Goal: Information Seeking & Learning: Learn about a topic

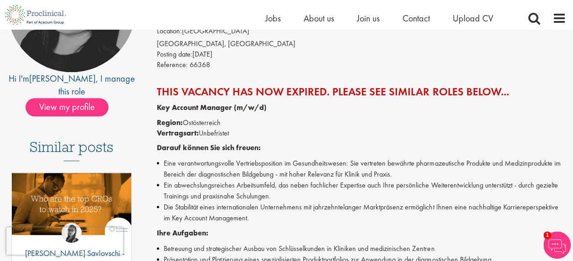
scroll to position [46, 0]
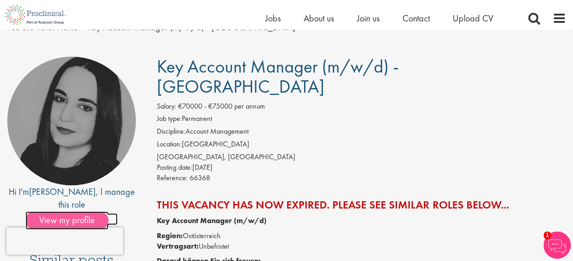
click at [78, 211] on span "View my profile" at bounding box center [67, 220] width 83 height 18
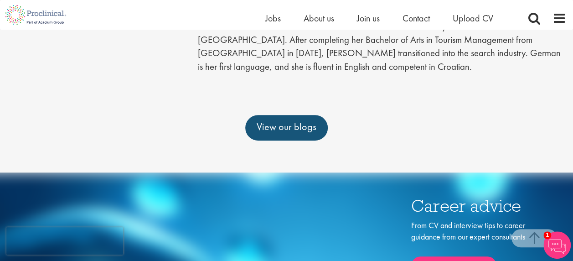
scroll to position [274, 0]
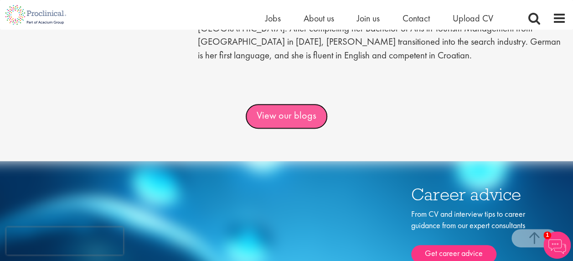
click at [290, 122] on link "View our blogs" at bounding box center [286, 117] width 83 height 26
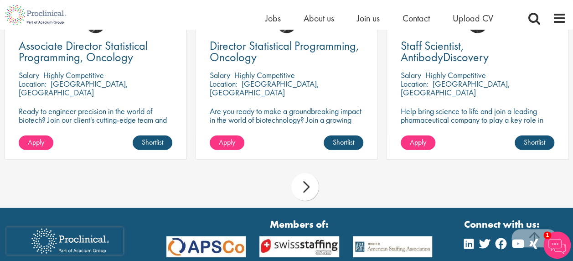
scroll to position [1094, 0]
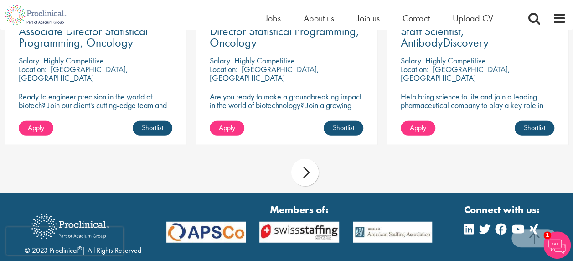
click at [308, 171] on div "next" at bounding box center [304, 172] width 27 height 27
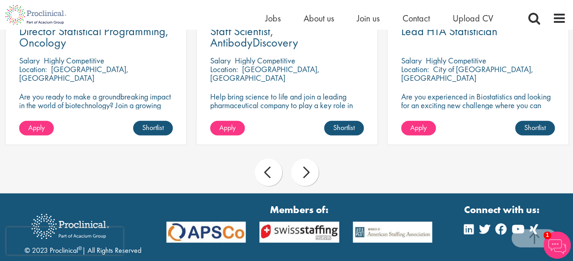
scroll to position [1049, 0]
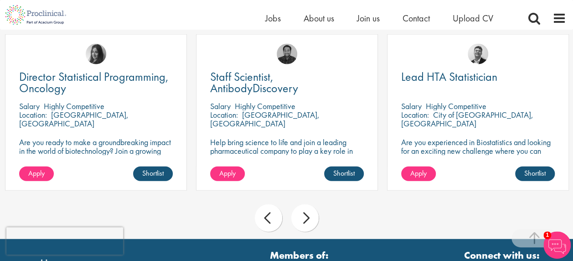
click at [303, 217] on div "next" at bounding box center [304, 217] width 27 height 27
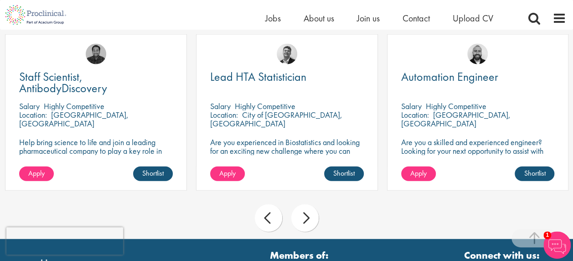
click at [303, 217] on div "next" at bounding box center [304, 217] width 27 height 27
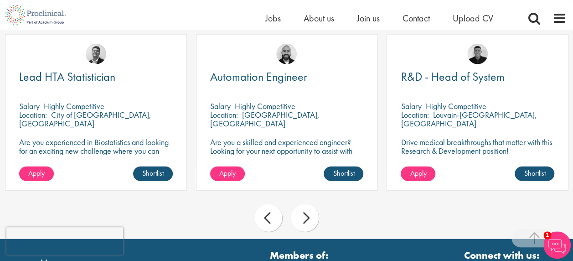
click at [303, 217] on div "next" at bounding box center [304, 217] width 27 height 27
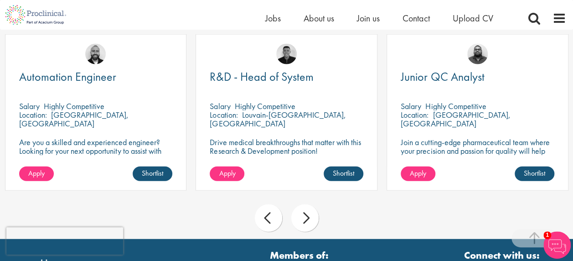
click at [303, 217] on div "next" at bounding box center [304, 217] width 27 height 27
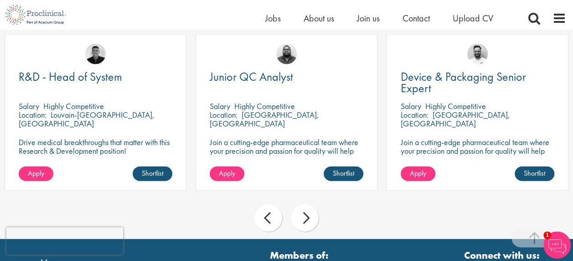
click at [303, 217] on div "next" at bounding box center [304, 217] width 27 height 27
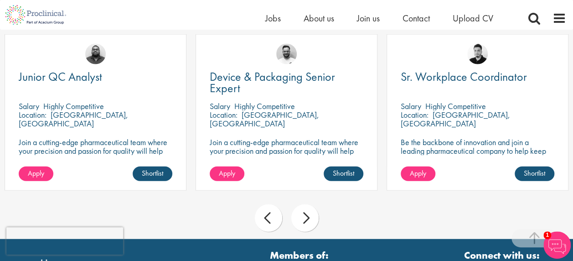
click at [303, 217] on div "next" at bounding box center [304, 217] width 27 height 27
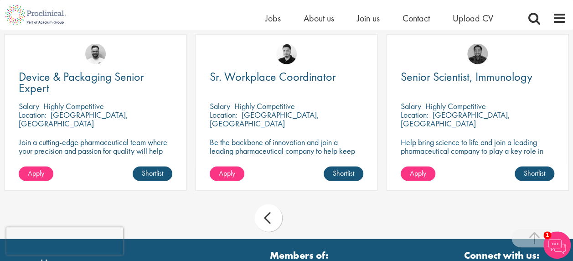
click at [303, 217] on div "prev next" at bounding box center [286, 220] width 573 height 40
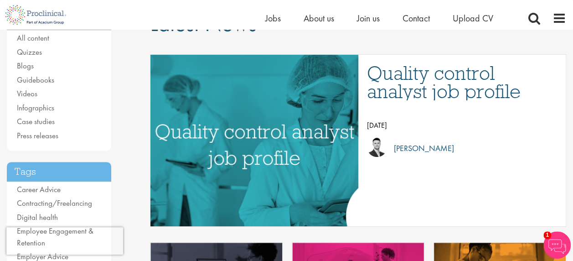
scroll to position [0, 0]
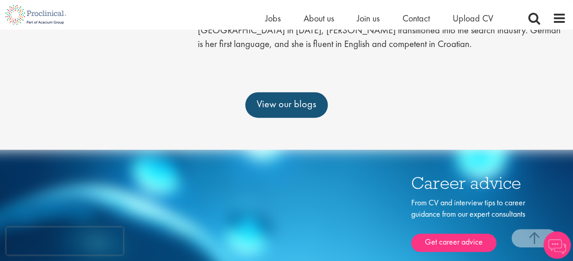
scroll to position [274, 0]
